Goal: Information Seeking & Learning: Learn about a topic

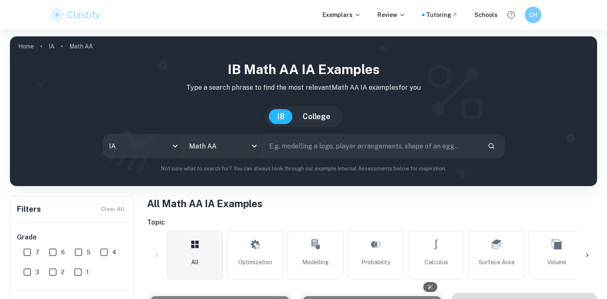
scroll to position [979, 0]
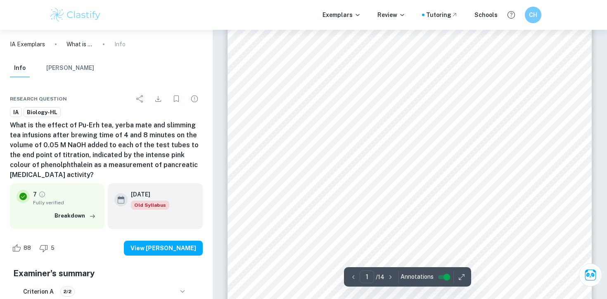
scroll to position [126, 0]
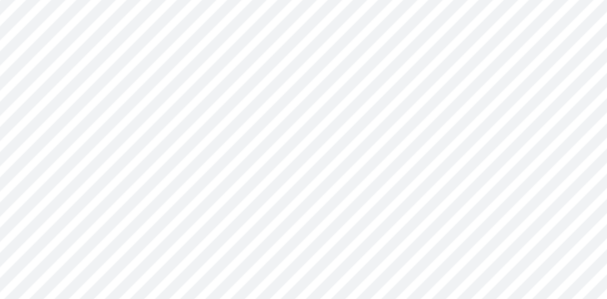
click at [256, 140] on div "1 Study of inhibitory effects of Pu-Erh, yerba mate and slimming tea on pancrea…" at bounding box center [410, 169] width 364 height 515
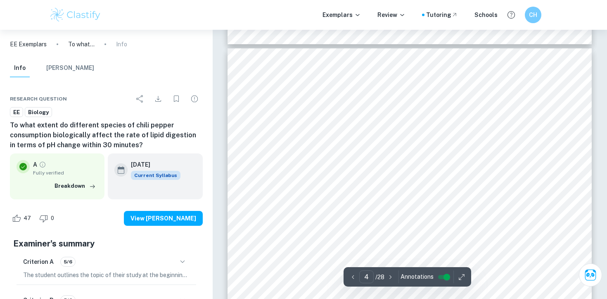
scroll to position [1516, 0]
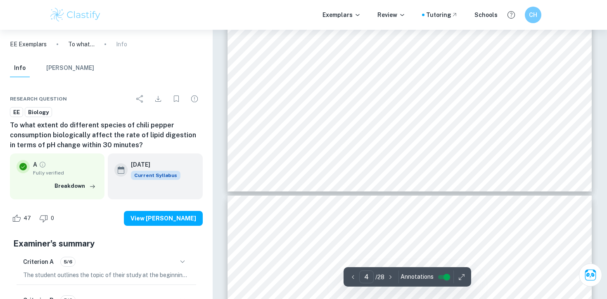
type input "5"
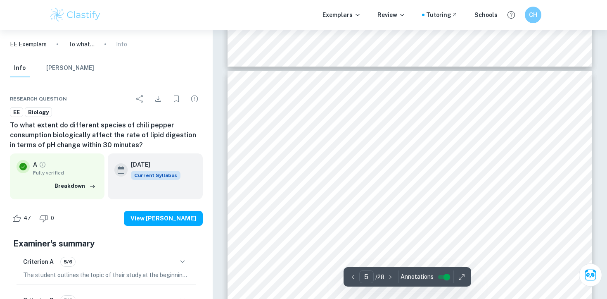
scroll to position [2002, 0]
